Goal: Transaction & Acquisition: Purchase product/service

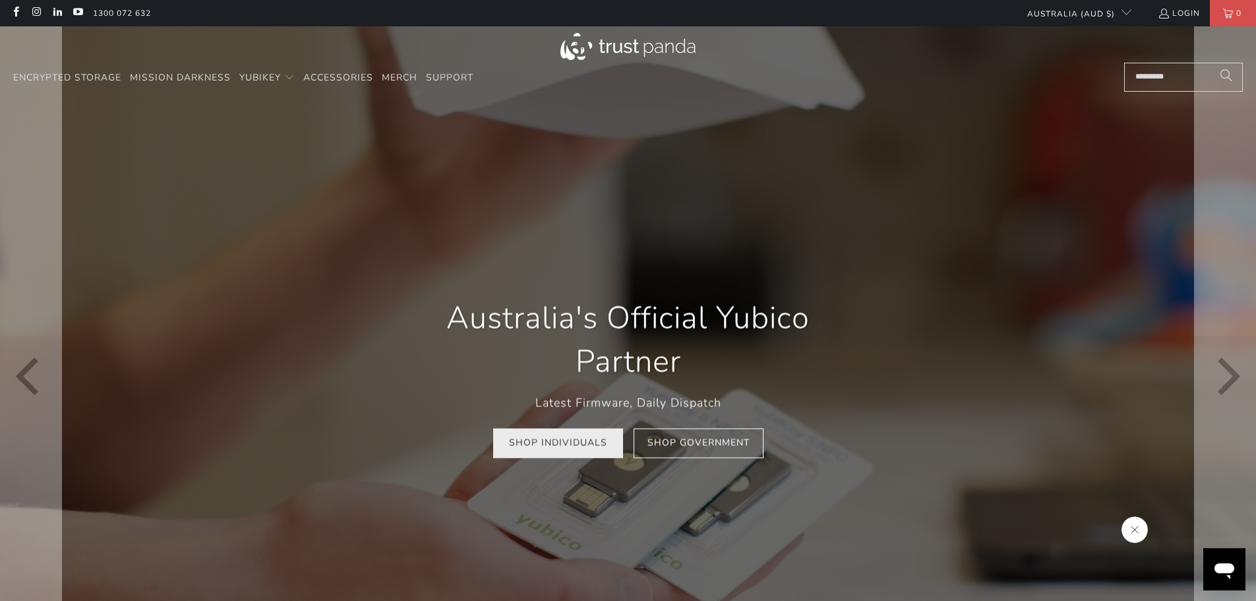
click at [562, 451] on link "Shop Individuals" at bounding box center [558, 443] width 130 height 30
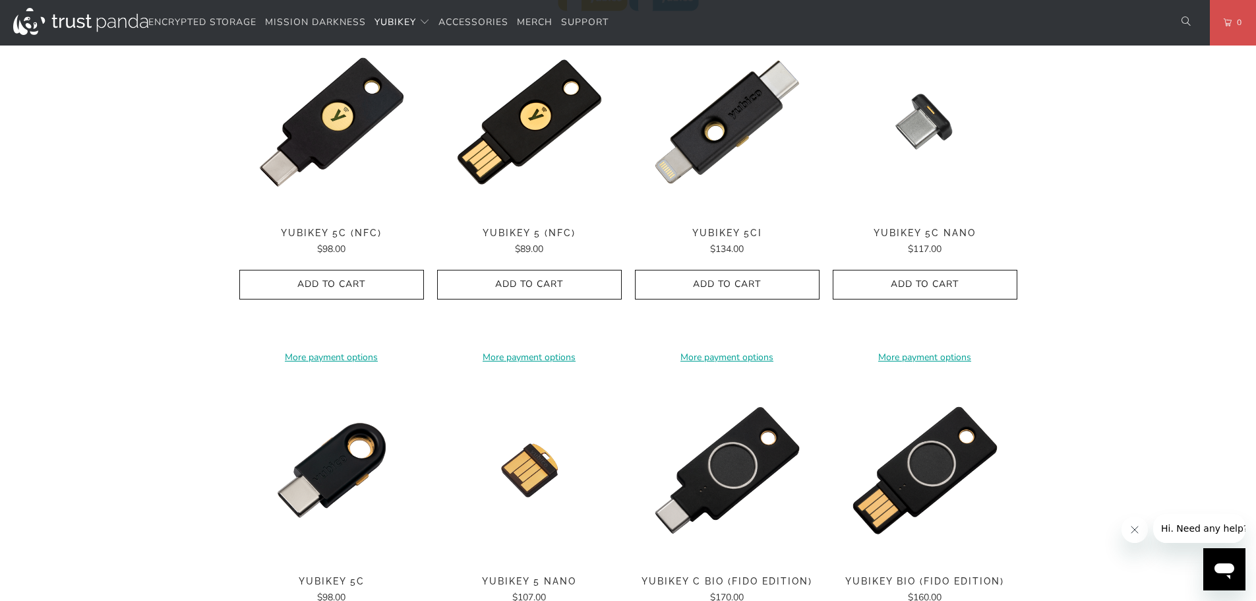
scroll to position [725, 0]
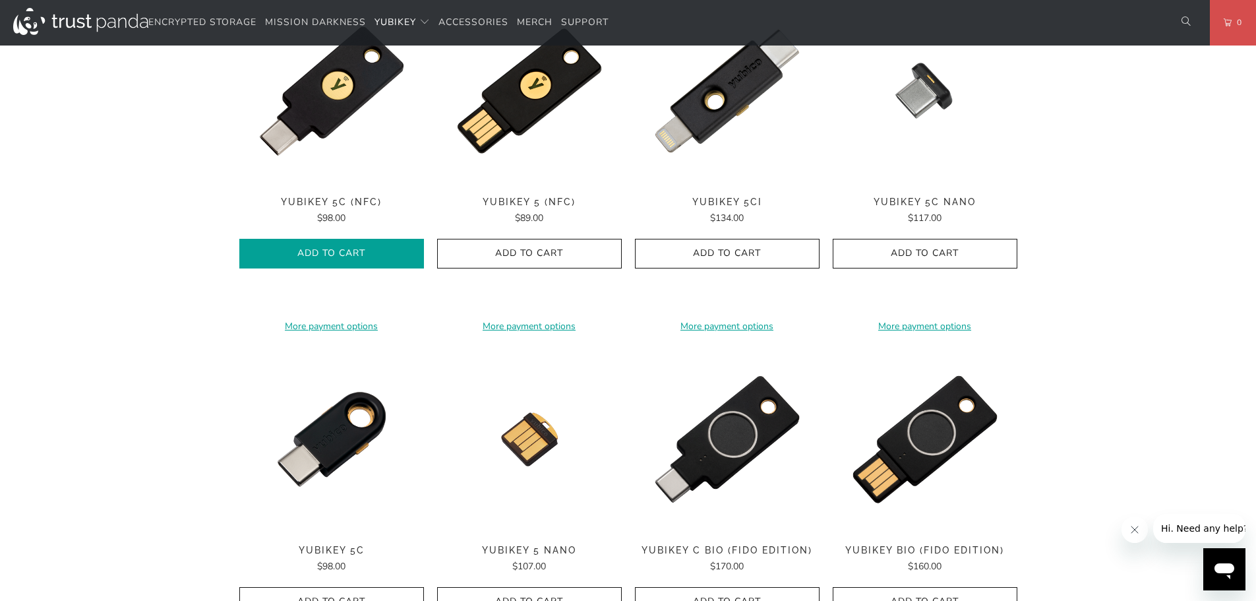
click at [318, 251] on span "Add to Cart" at bounding box center [331, 253] width 157 height 11
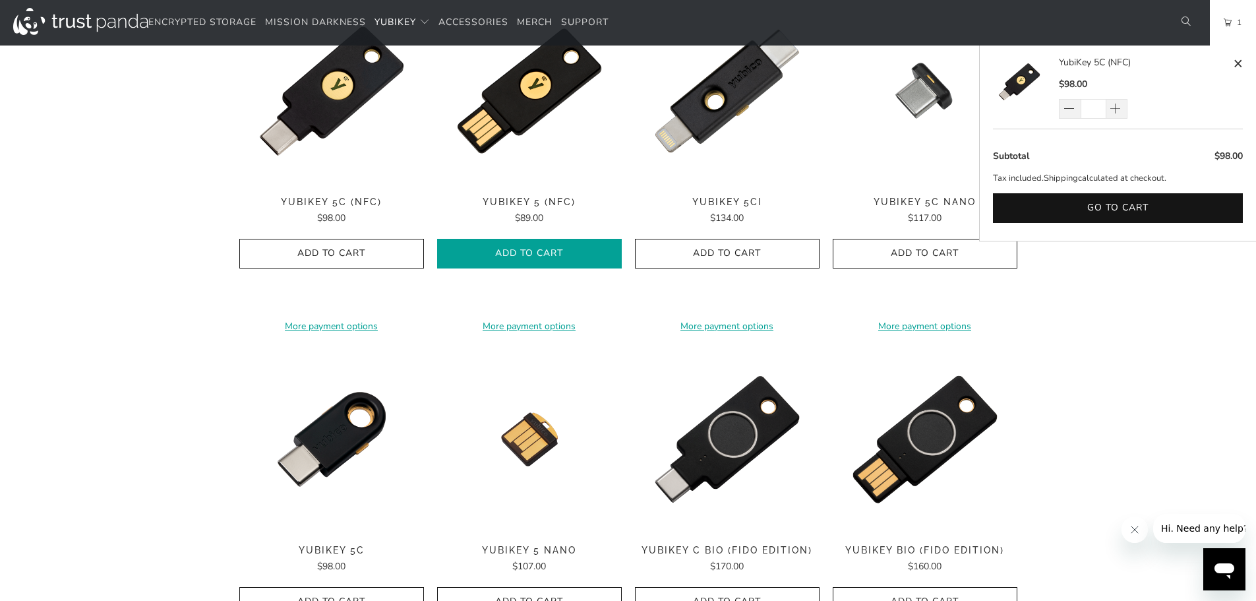
click at [502, 256] on span "Add to Cart" at bounding box center [529, 253] width 157 height 11
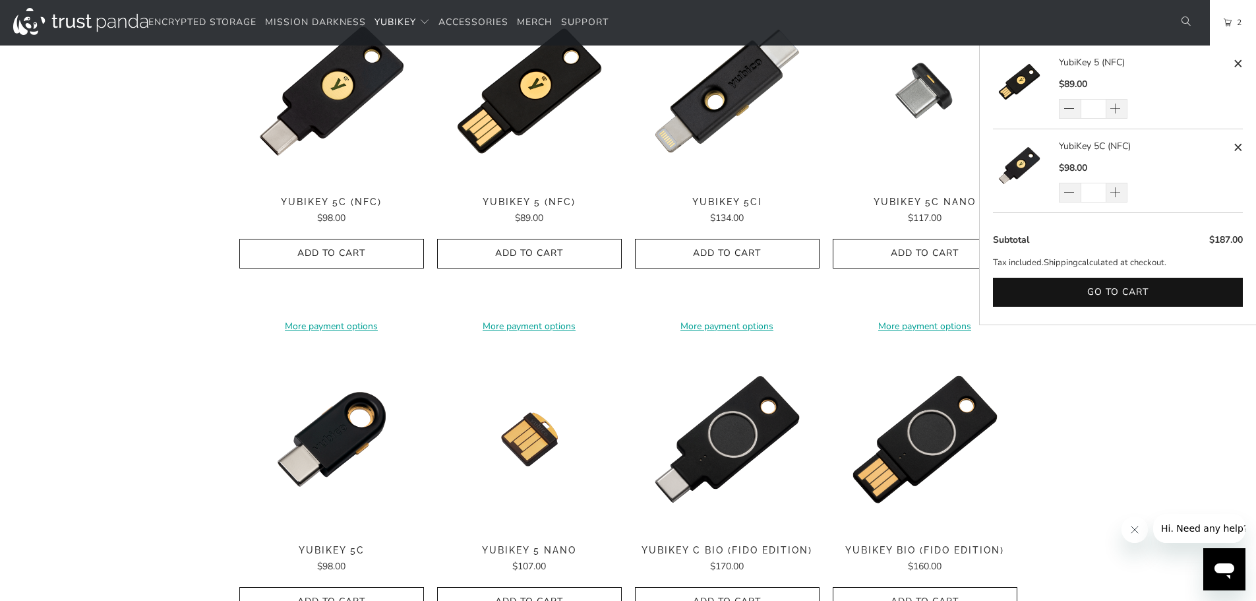
click at [1237, 59] on span at bounding box center [1238, 63] width 10 height 16
type input "*"
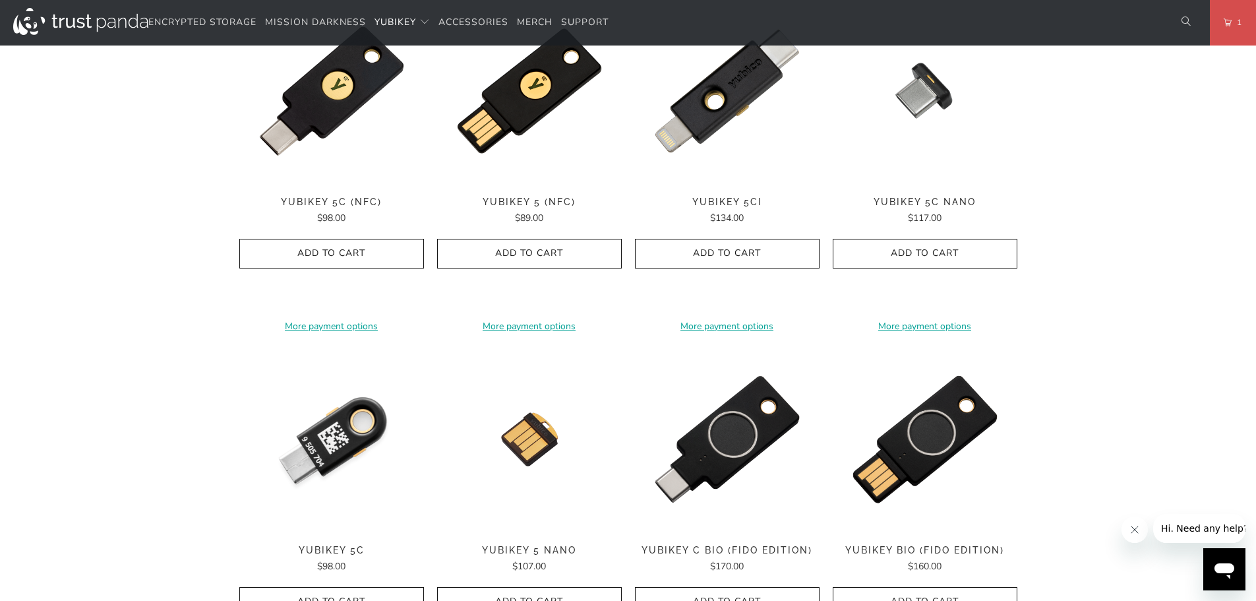
scroll to position [923, 0]
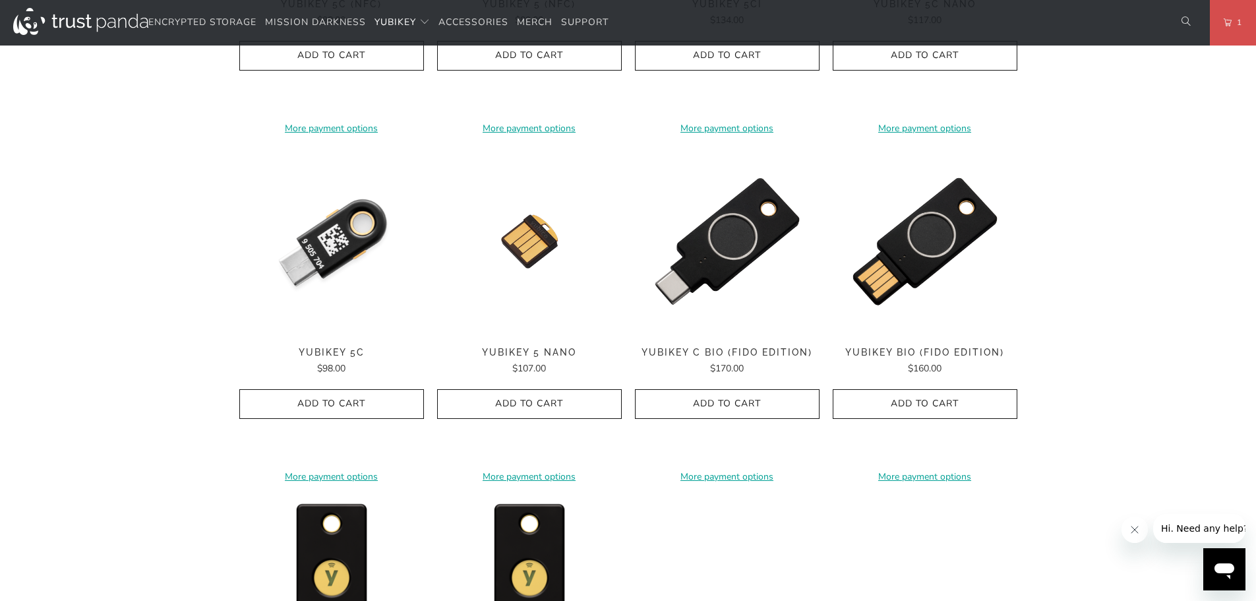
click at [328, 241] on img at bounding box center [331, 241] width 185 height 185
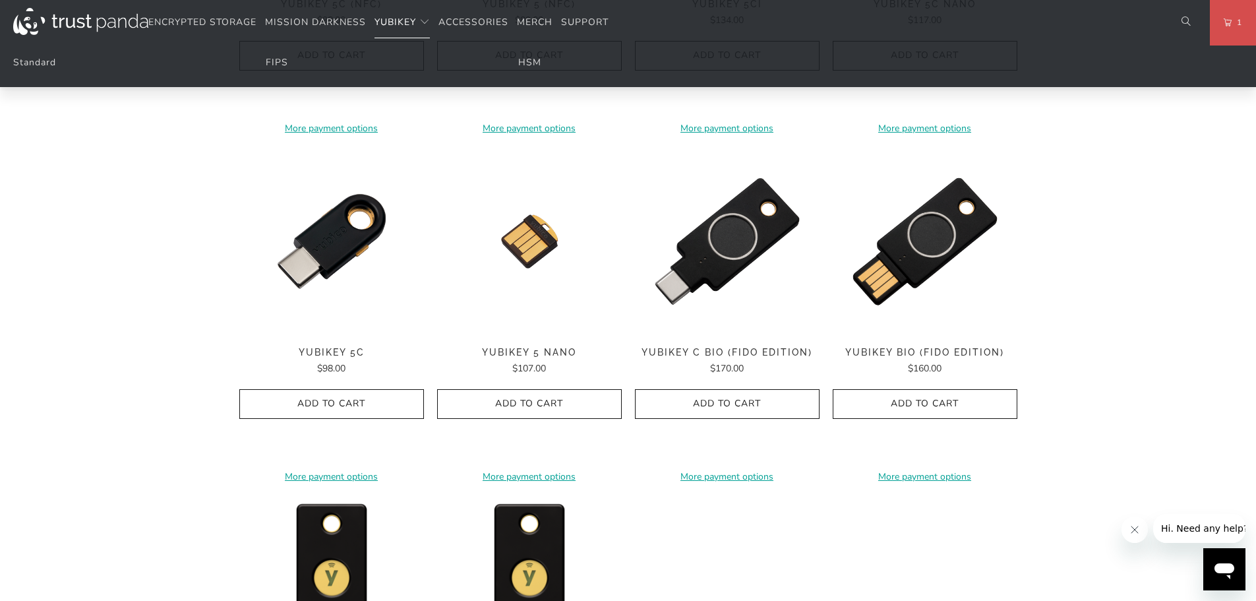
click at [428, 22] on span "Translation missing: en.navigation.header.main_nav" at bounding box center [424, 22] width 11 height 11
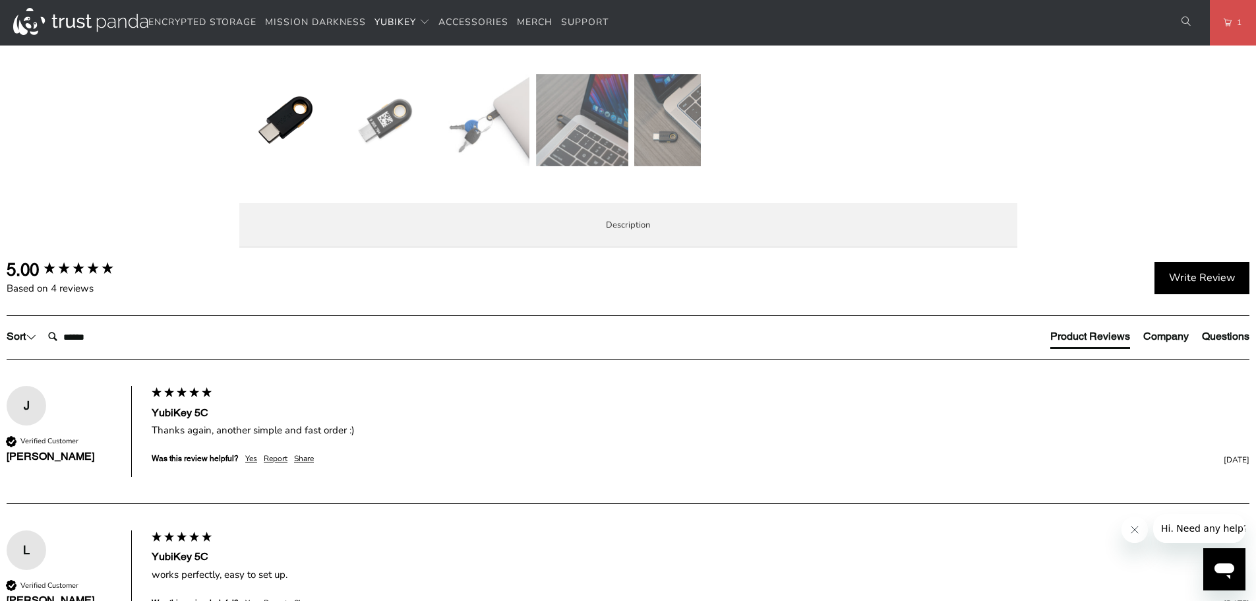
scroll to position [857, 0]
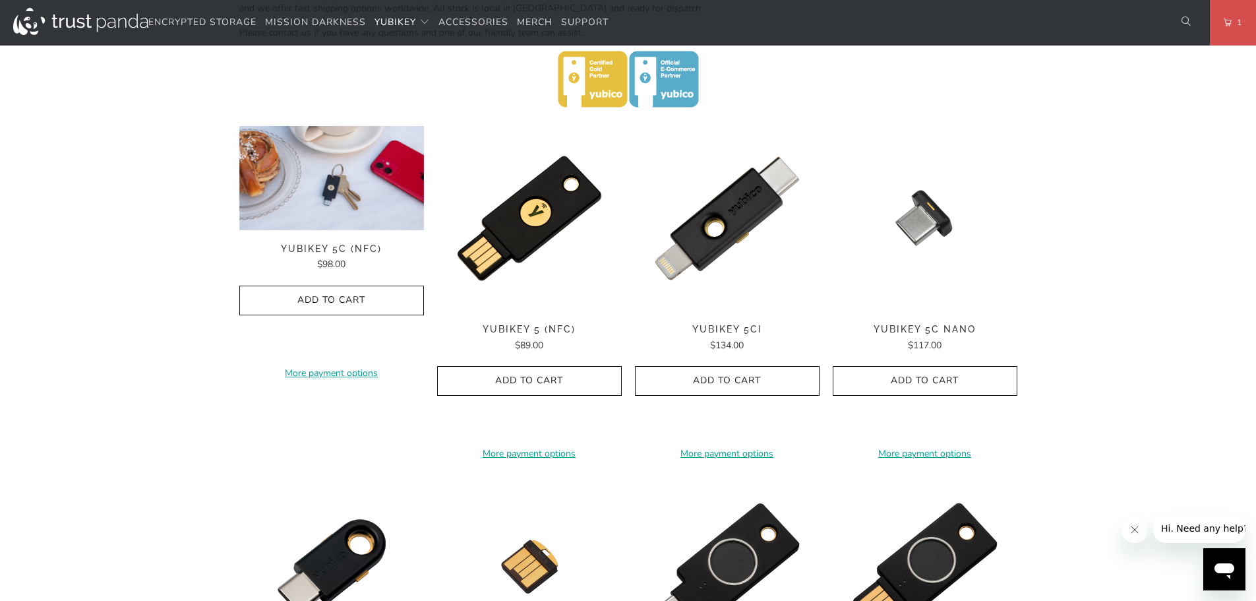
scroll to position [593, 0]
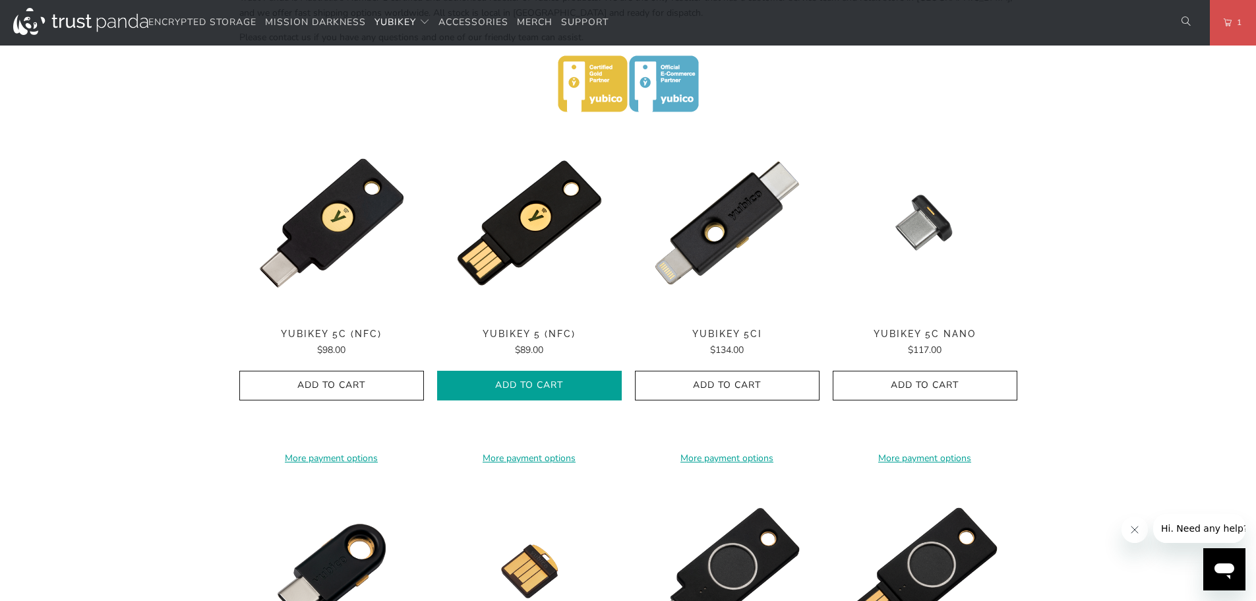
click at [533, 377] on icon "button" at bounding box center [529, 385] width 21 height 21
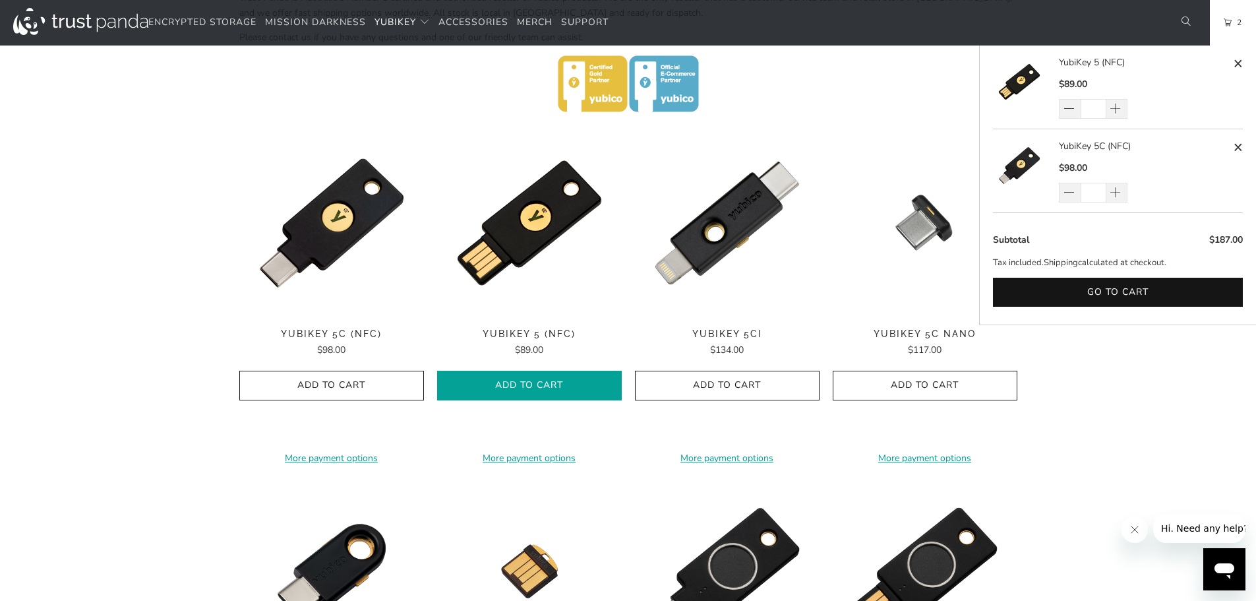
click at [521, 385] on icon "button" at bounding box center [529, 385] width 21 height 21
click at [1121, 192] on span at bounding box center [1115, 193] width 13 height 13
type input "*"
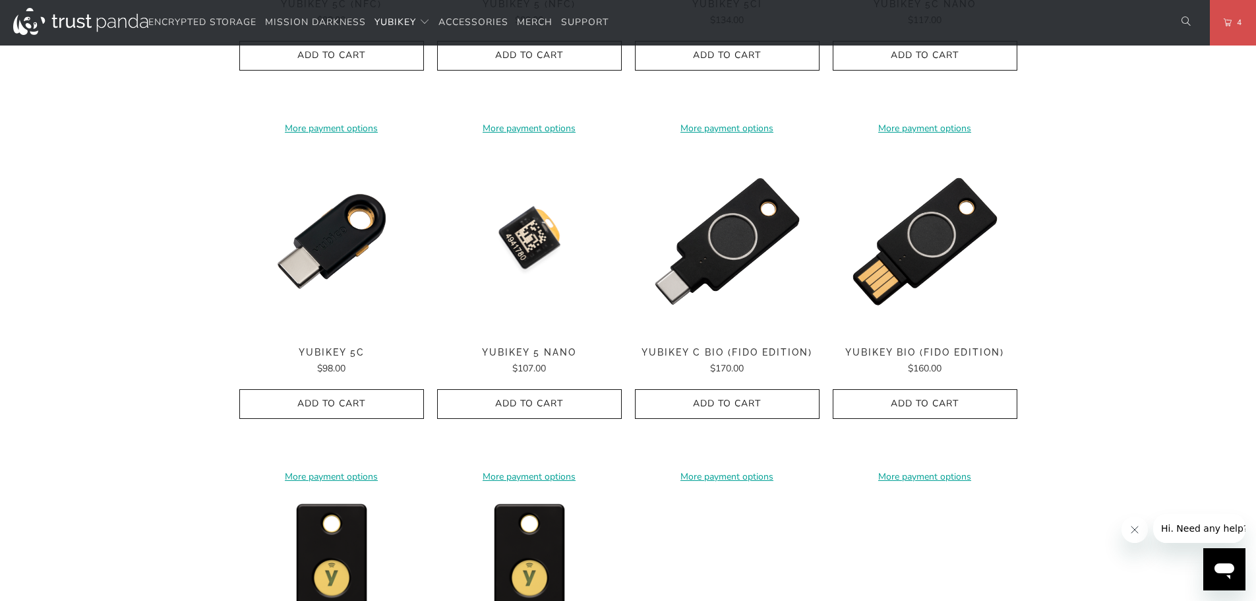
scroll to position [659, 0]
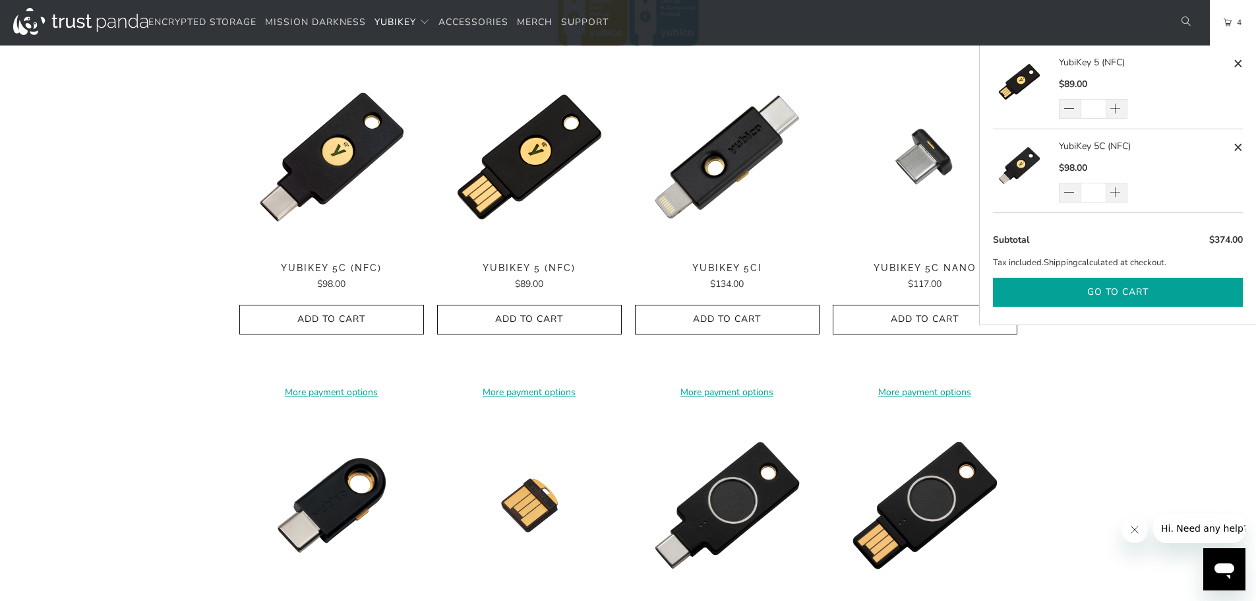
click at [1130, 293] on button "Go to cart" at bounding box center [1118, 293] width 250 height 30
